Goal: Task Accomplishment & Management: Complete application form

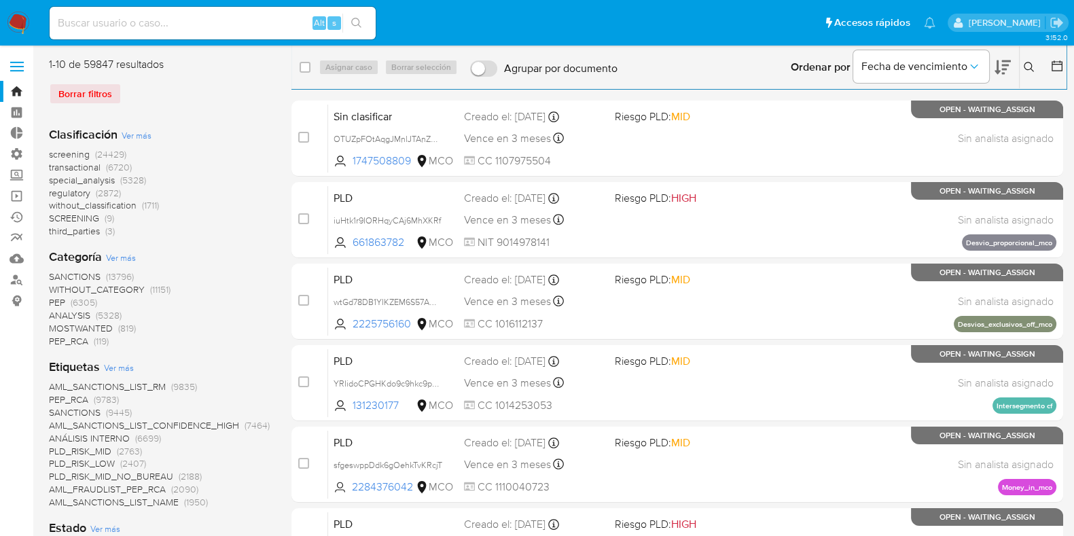
click at [507, 280] on div "Creado el: 12/08/2025 Creado el: 12/08/2025 05:09:09" at bounding box center [534, 279] width 140 height 15
click at [18, 28] on img at bounding box center [18, 23] width 23 height 23
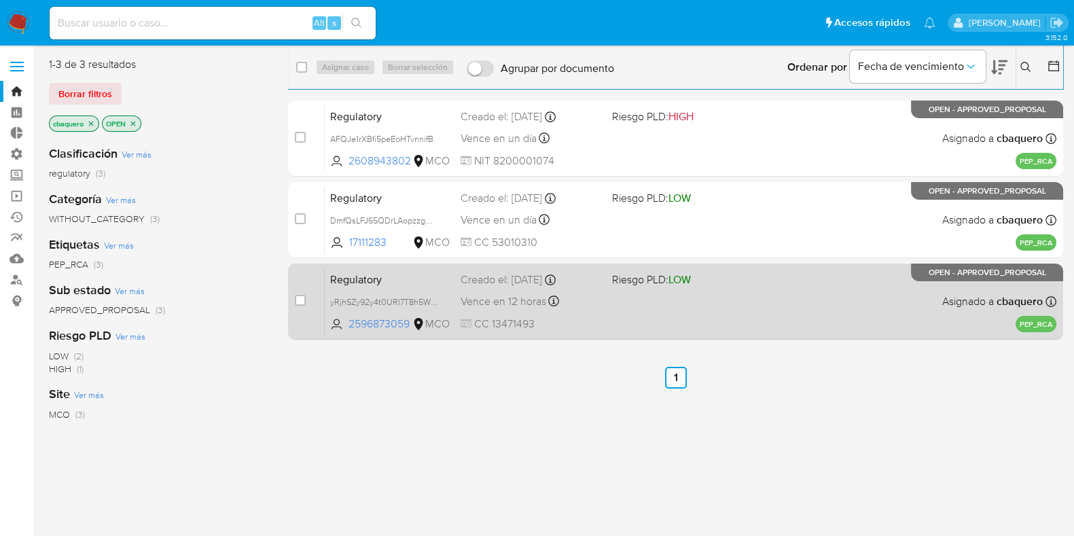
click at [670, 328] on div "Regulatory yRjhSZy92y4t0URl7T8h5Wnp 2596873059 MCO Riesgo PLD: LOW Creado el: 0…" at bounding box center [691, 301] width 732 height 69
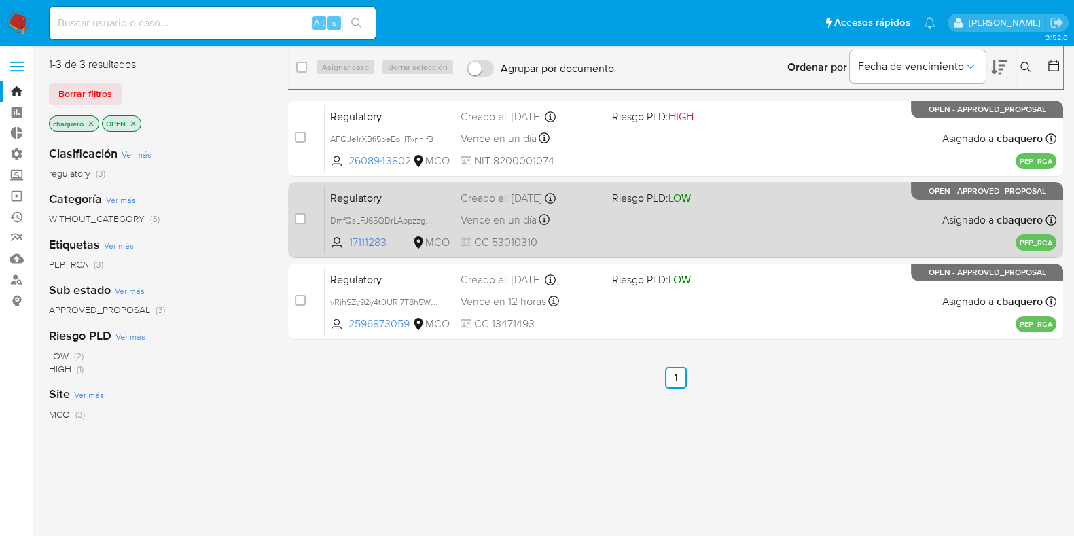
click at [618, 239] on div "Regulatory DmfQsLFJ65QDrLAopzzgWRCP 17111283 MCO Riesgo PLD: LOW Creado el: 11/…" at bounding box center [691, 220] width 732 height 69
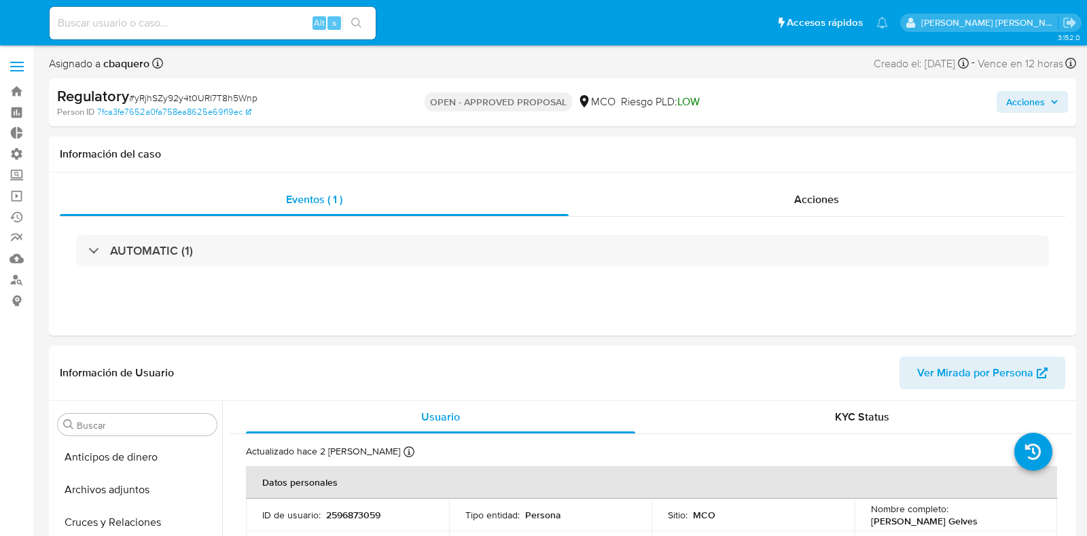
select select "10"
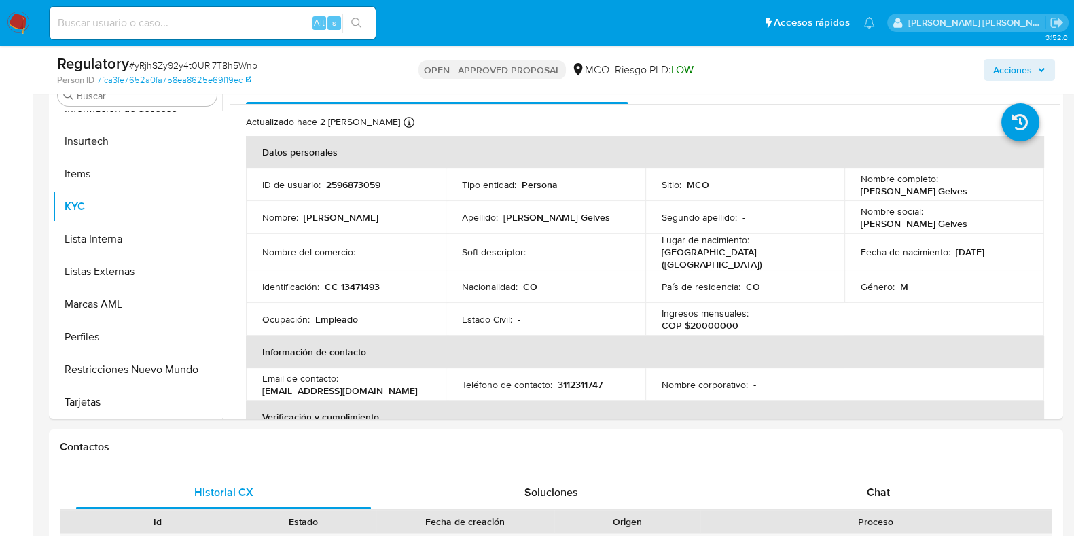
scroll to position [275, 0]
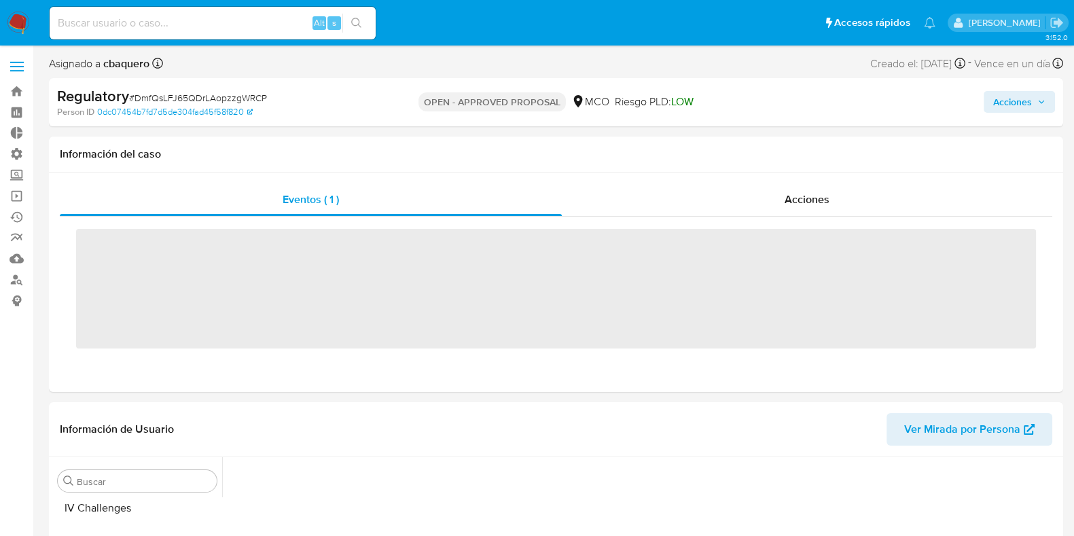
scroll to position [541, 0]
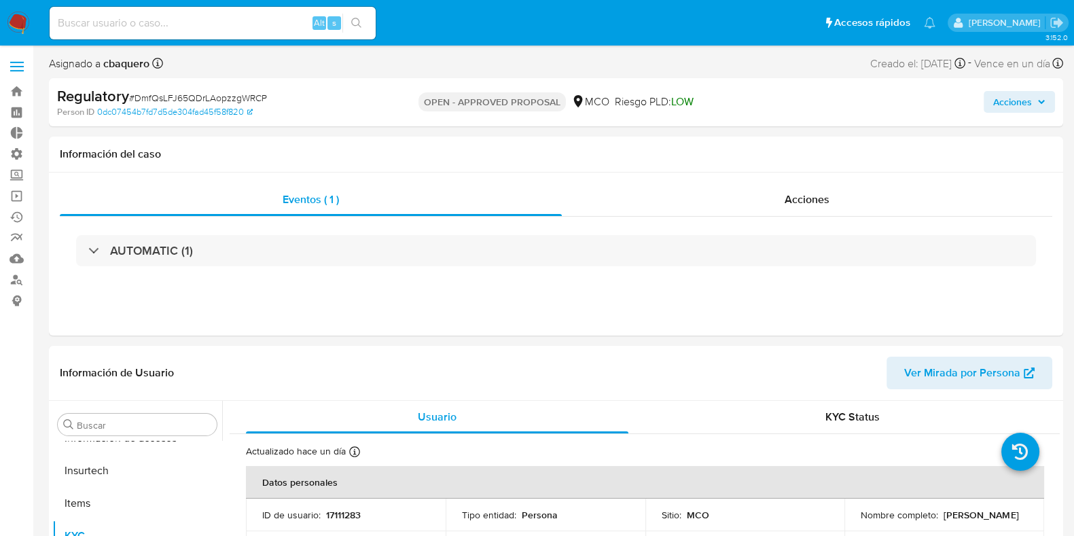
select select "10"
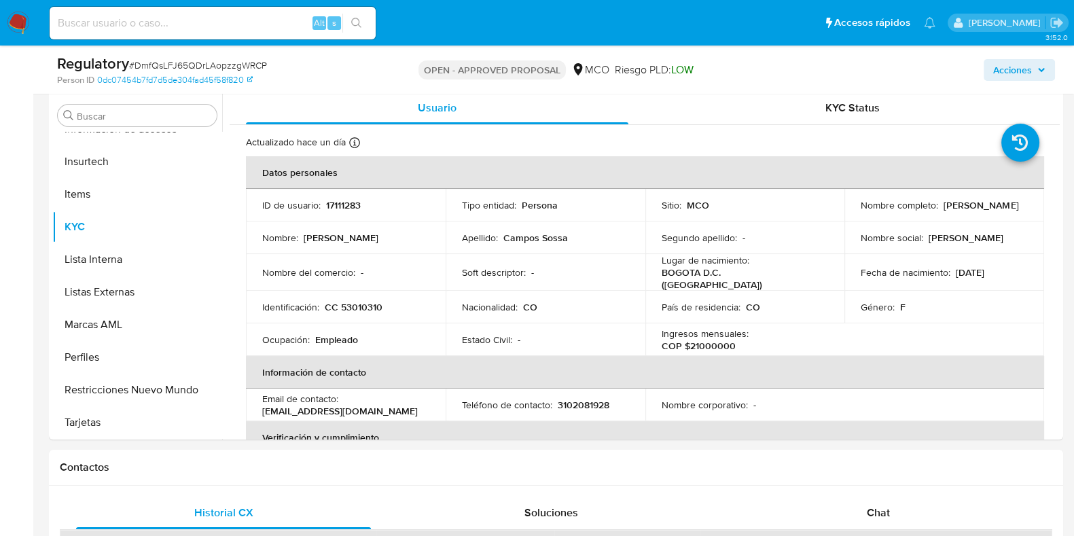
scroll to position [268, 0]
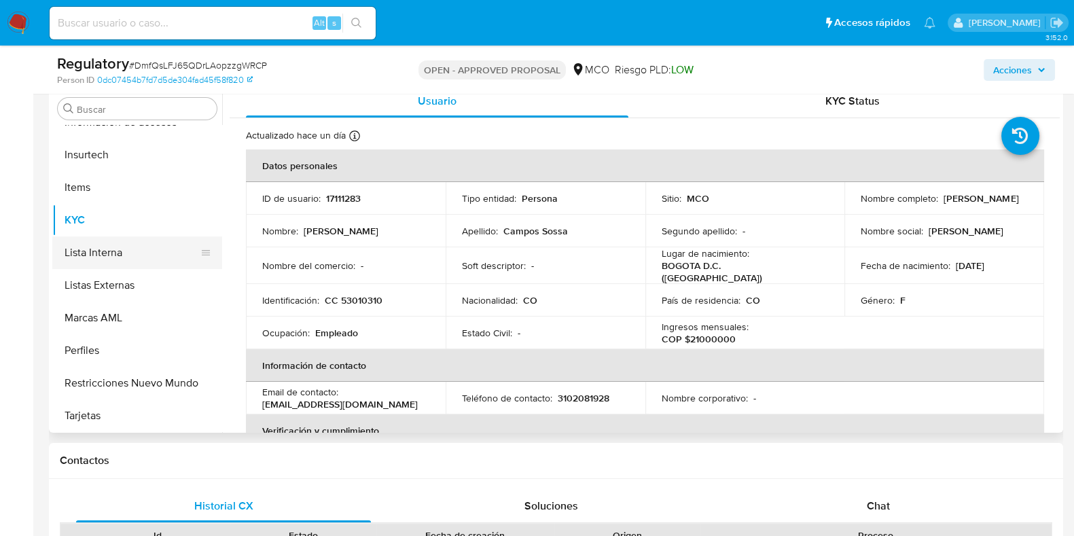
click at [109, 249] on button "Lista Interna" at bounding box center [131, 252] width 159 height 33
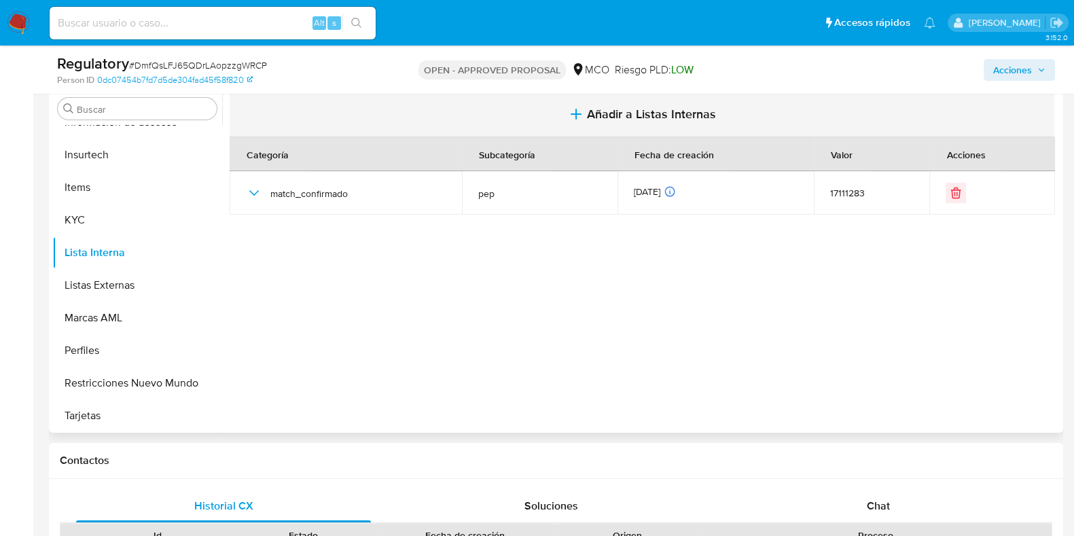
click at [587, 124] on button "Añadir a Listas Internas" at bounding box center [642, 115] width 825 height 46
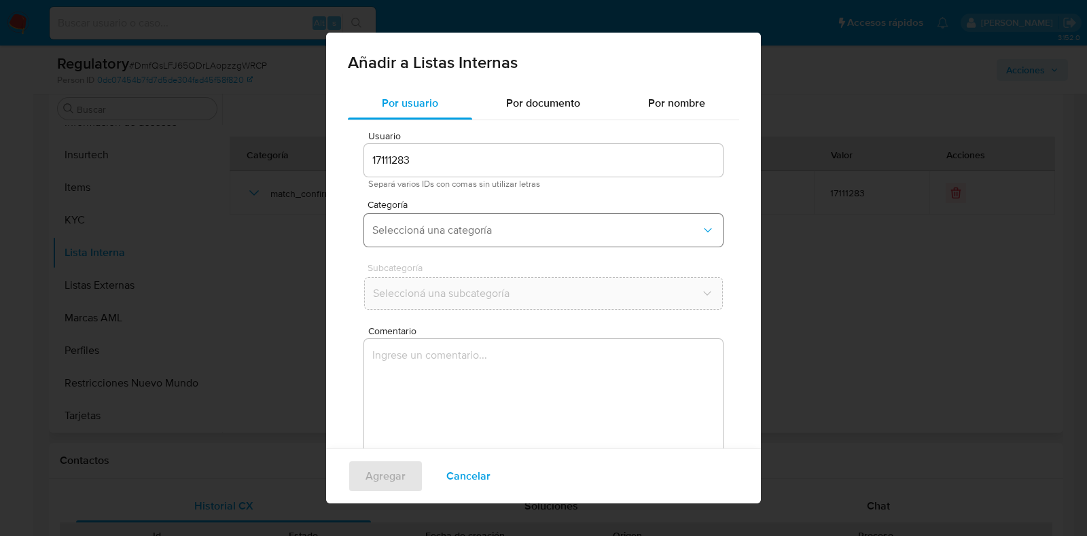
click at [460, 229] on span "Seleccioná una categoría" at bounding box center [536, 231] width 329 height 14
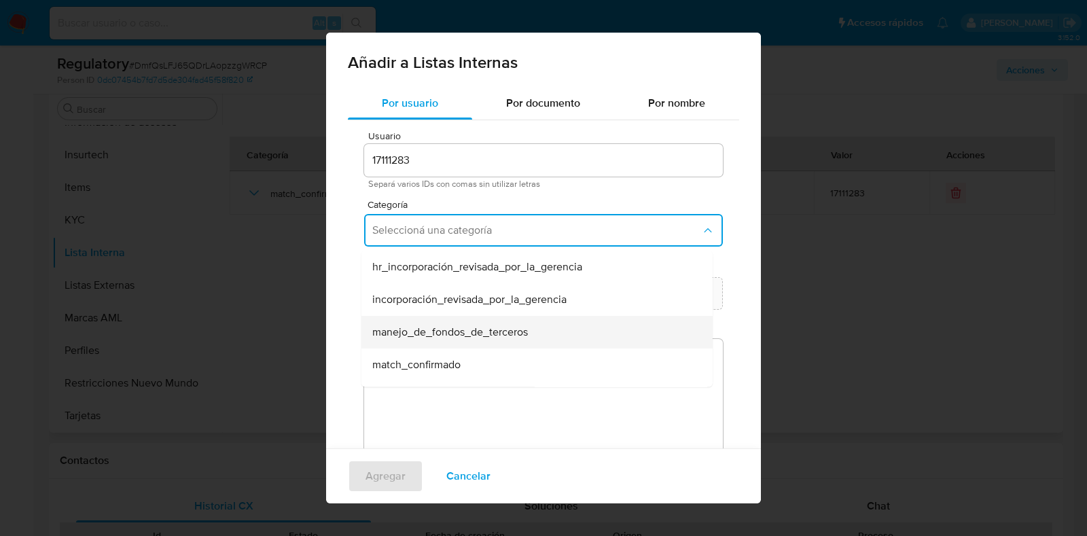
click at [451, 325] on span "manejo_de_fondos_de_terceros" at bounding box center [450, 332] width 156 height 14
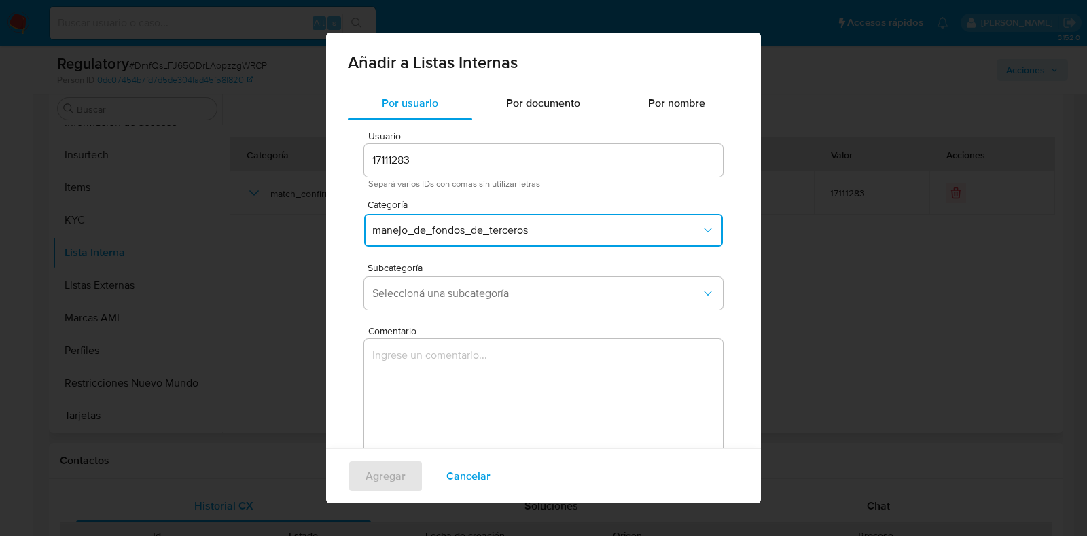
click at [433, 245] on button "manejo_de_fondos_de_terceros" at bounding box center [543, 230] width 359 height 33
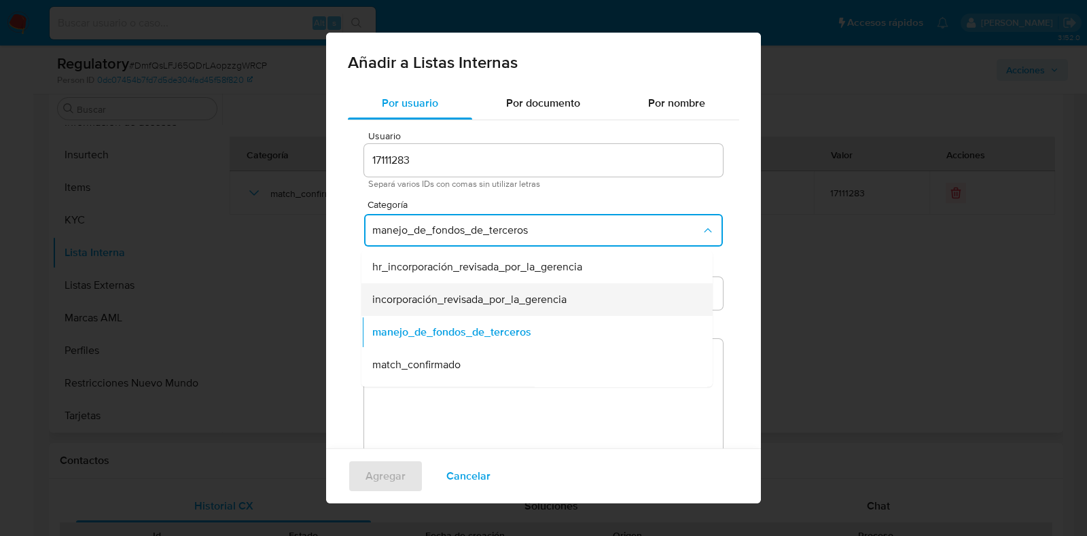
click at [472, 307] on div "incorporación_revisada_por_la_gerencia" at bounding box center [532, 299] width 321 height 33
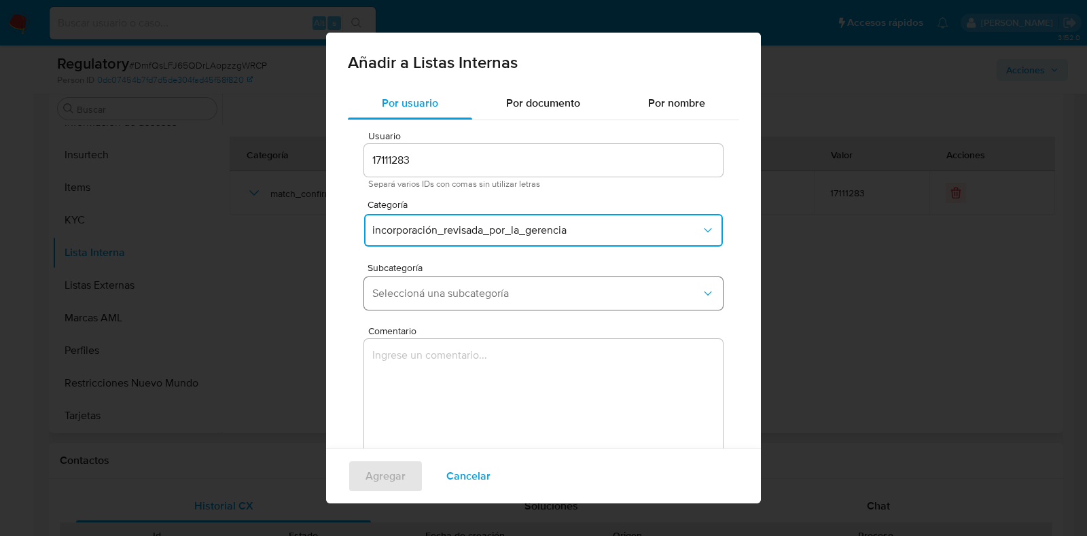
click at [418, 283] on button "Seleccioná una subcategoría" at bounding box center [543, 293] width 359 height 33
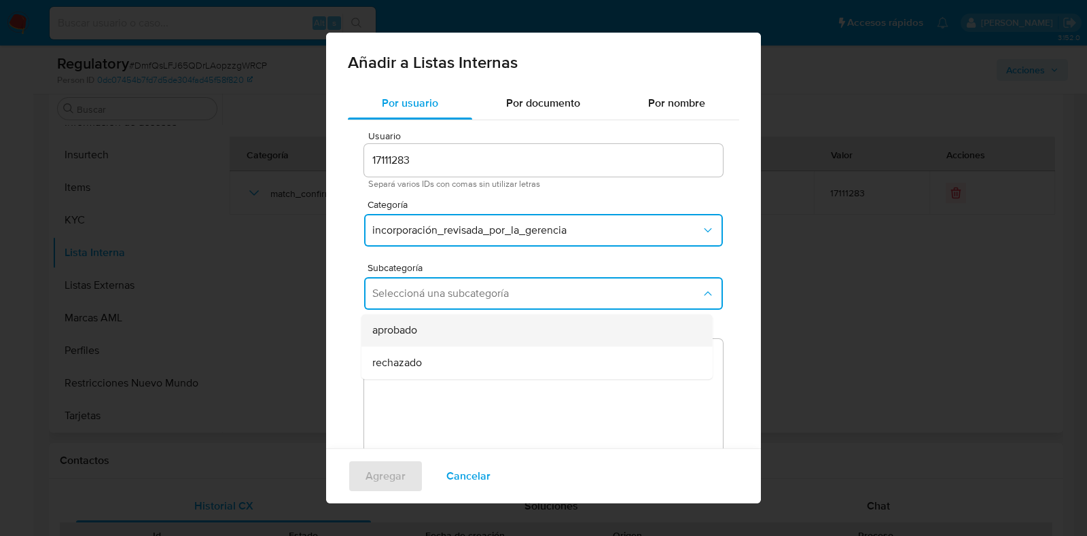
click at [460, 322] on div "aprobado" at bounding box center [532, 330] width 321 height 33
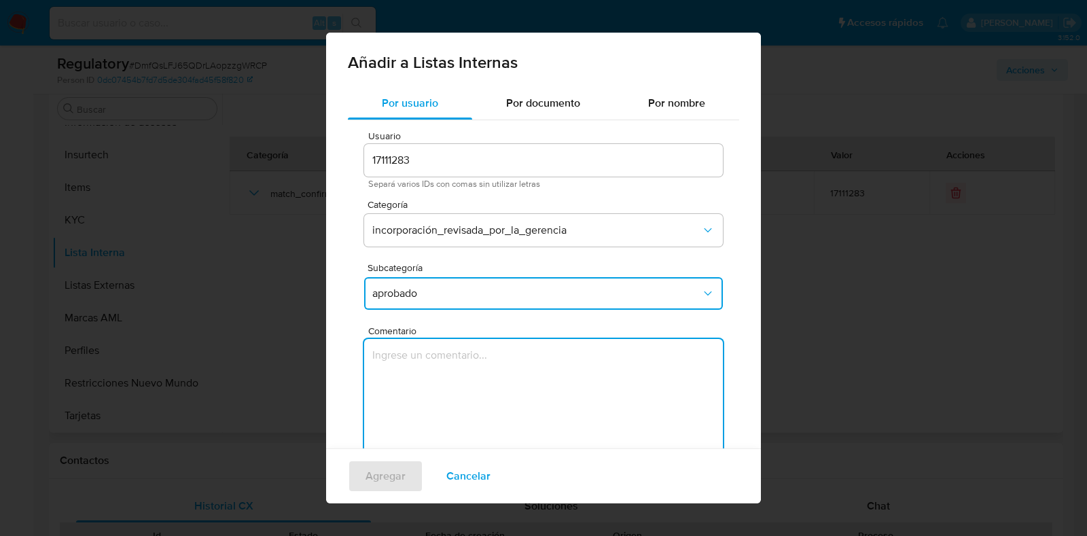
click at [485, 366] on textarea "Comentario" at bounding box center [543, 404] width 359 height 130
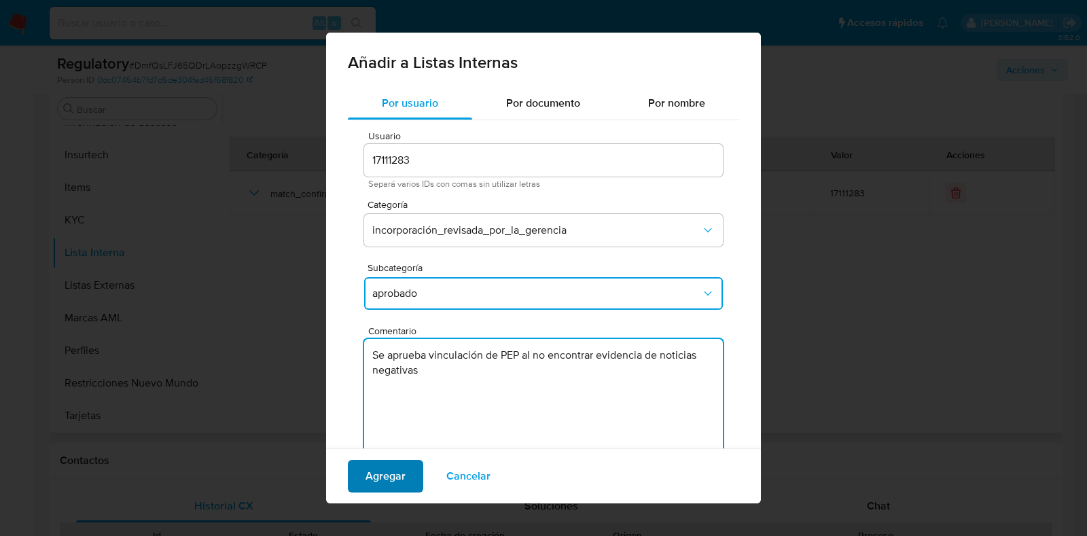
type textarea "Se aprueba vinculación de PEP al no encontrar evidencia de noticias negativas"
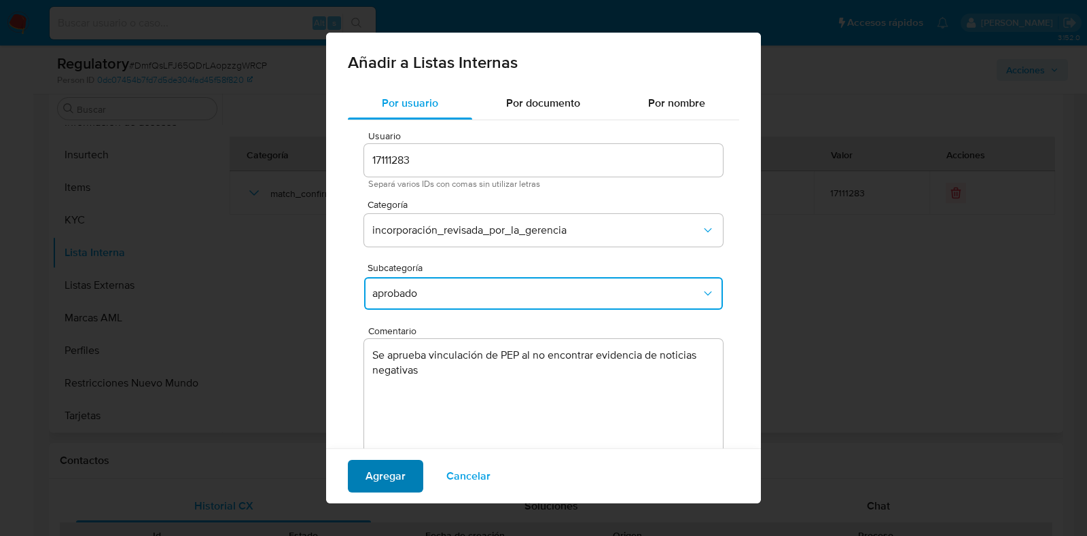
click at [370, 477] on span "Agregar" at bounding box center [386, 476] width 40 height 30
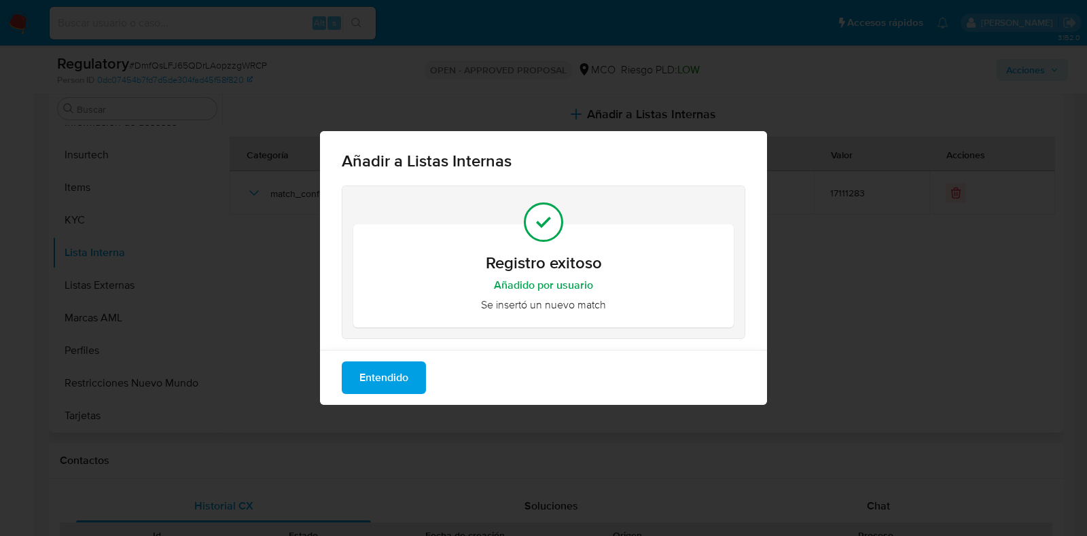
click at [362, 374] on span "Entendido" at bounding box center [383, 378] width 49 height 30
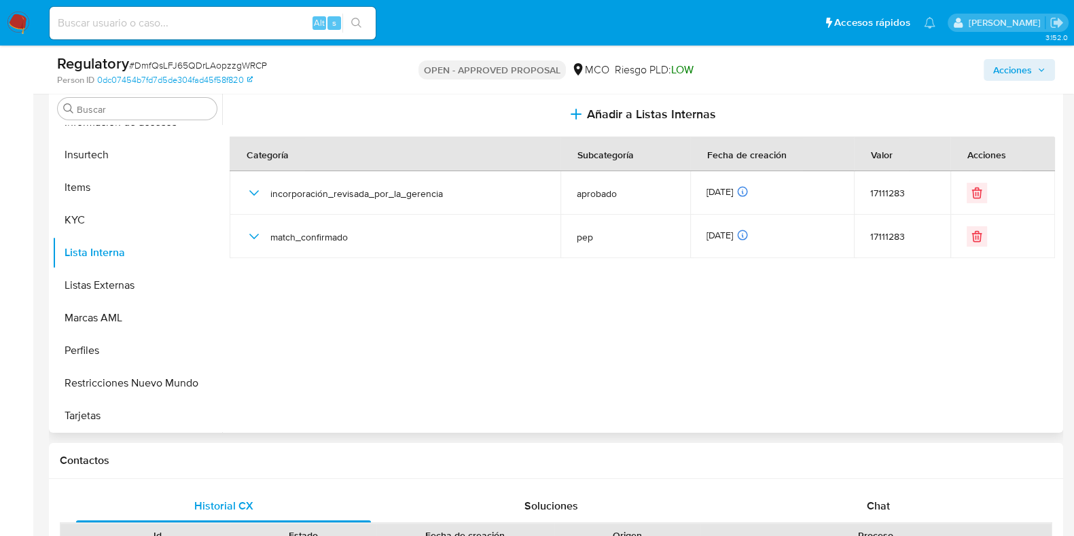
click at [996, 75] on span "Acciones" at bounding box center [1012, 70] width 39 height 22
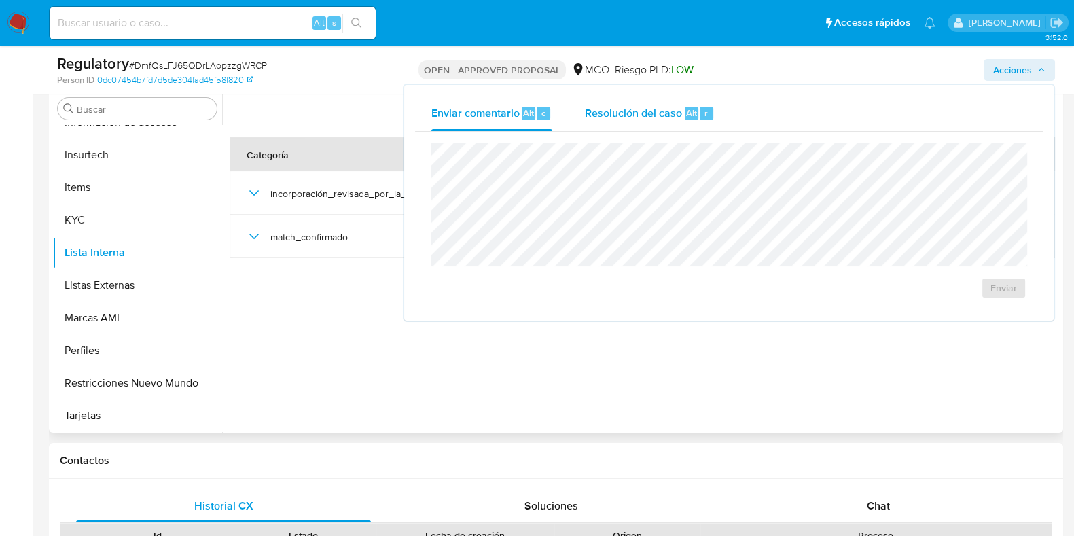
click at [666, 116] on span "Resolución del caso" at bounding box center [633, 113] width 97 height 16
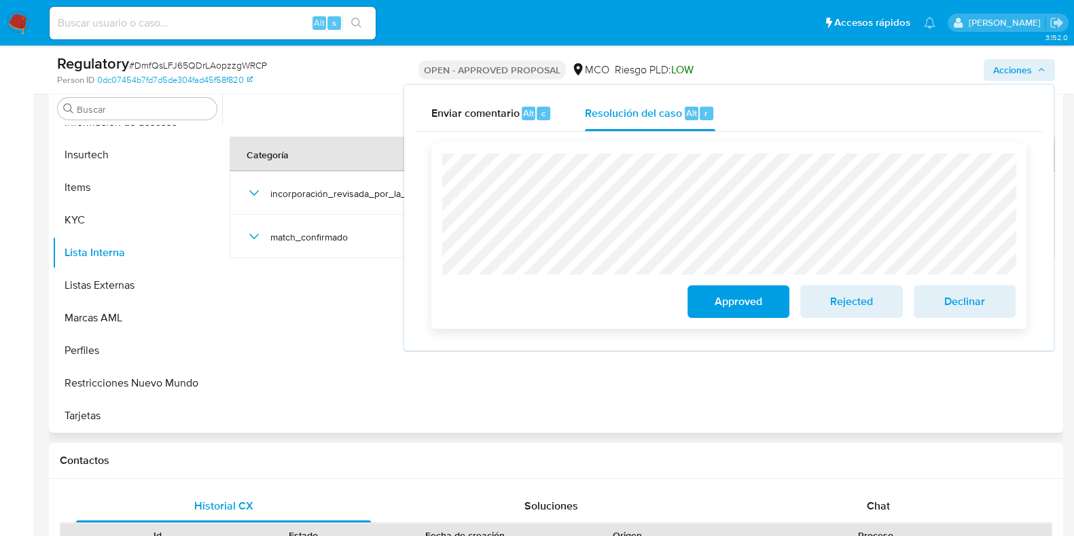
click at [751, 313] on span "Approved" at bounding box center [738, 302] width 67 height 30
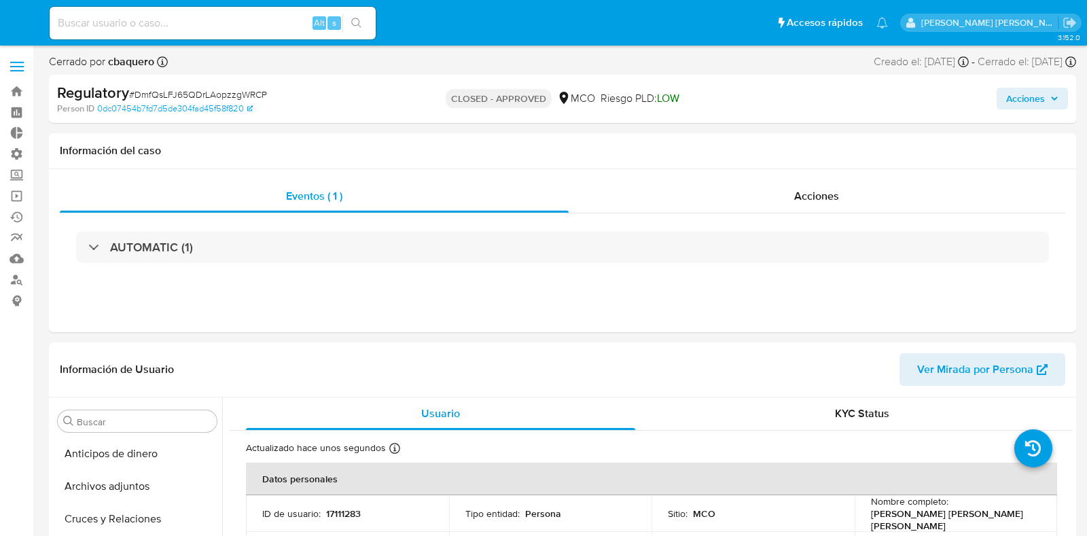
select select "10"
